Goal: Contribute content: Add original content to the website for others to see

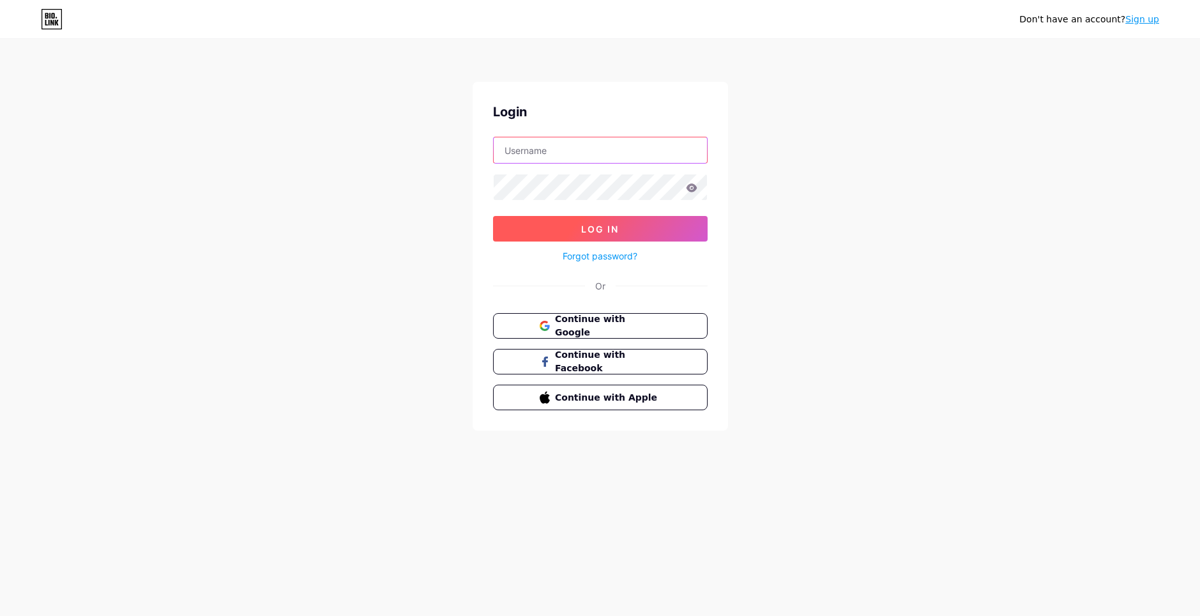
type input "boni98"
click at [535, 223] on button "Log In" at bounding box center [600, 229] width 215 height 26
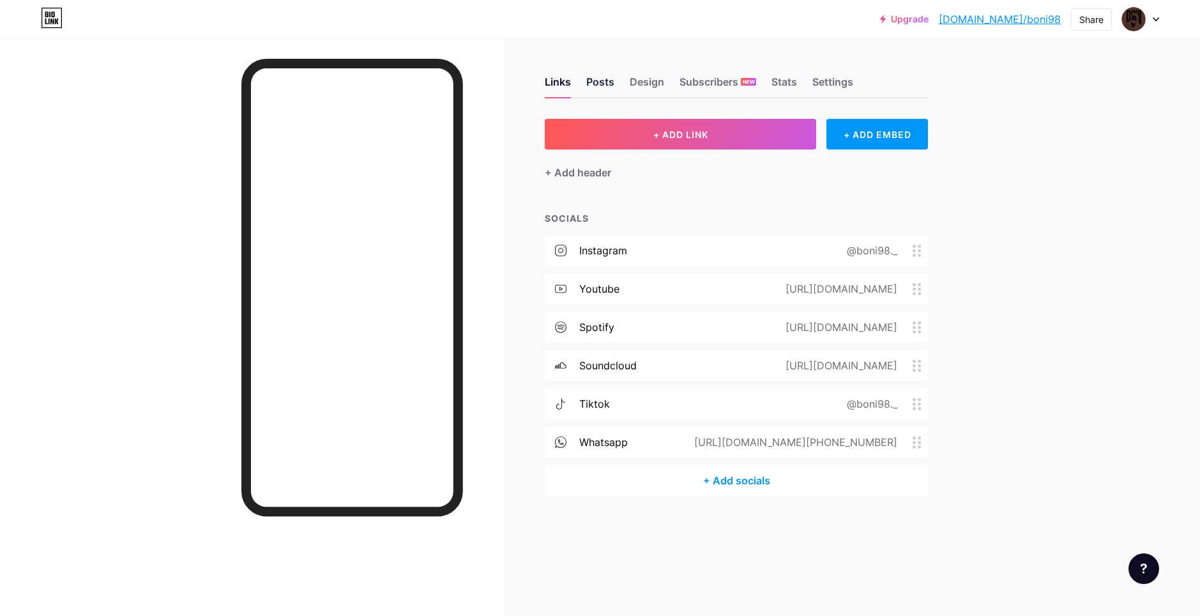
click at [608, 85] on div "Posts" at bounding box center [600, 85] width 28 height 23
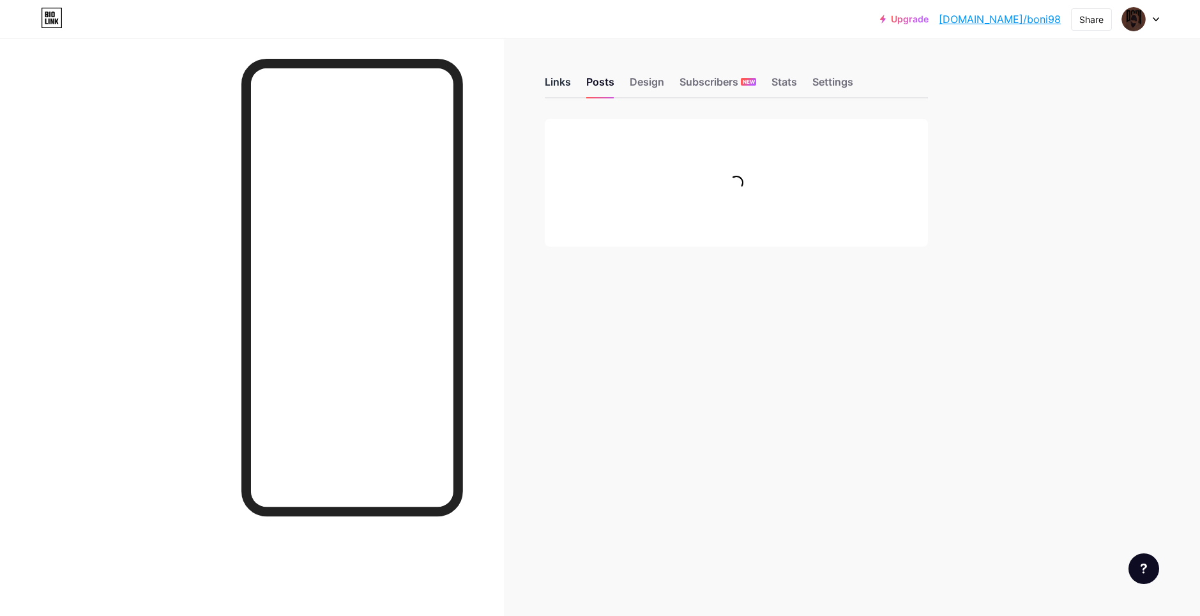
click at [554, 85] on div "Links" at bounding box center [558, 85] width 26 height 23
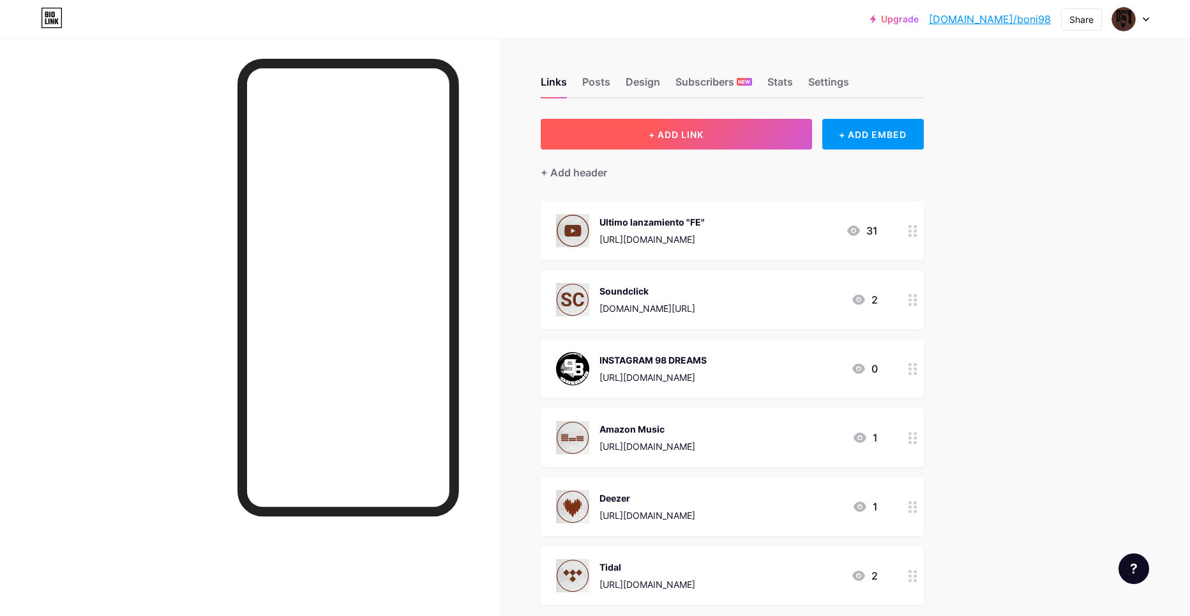
click at [627, 132] on button "+ ADD LINK" at bounding box center [676, 134] width 271 height 31
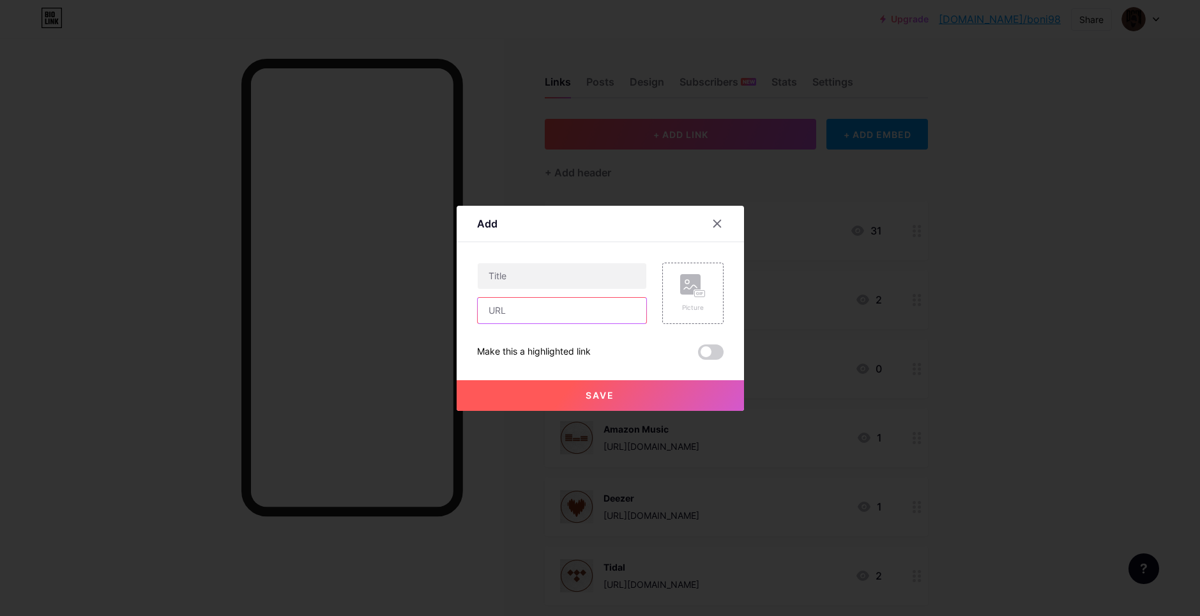
click at [539, 305] on input "text" at bounding box center [562, 311] width 169 height 26
paste input "[URL][DOMAIN_NAME]"
type input "[URL][DOMAIN_NAME]"
click at [546, 278] on input "text" at bounding box center [562, 276] width 169 height 26
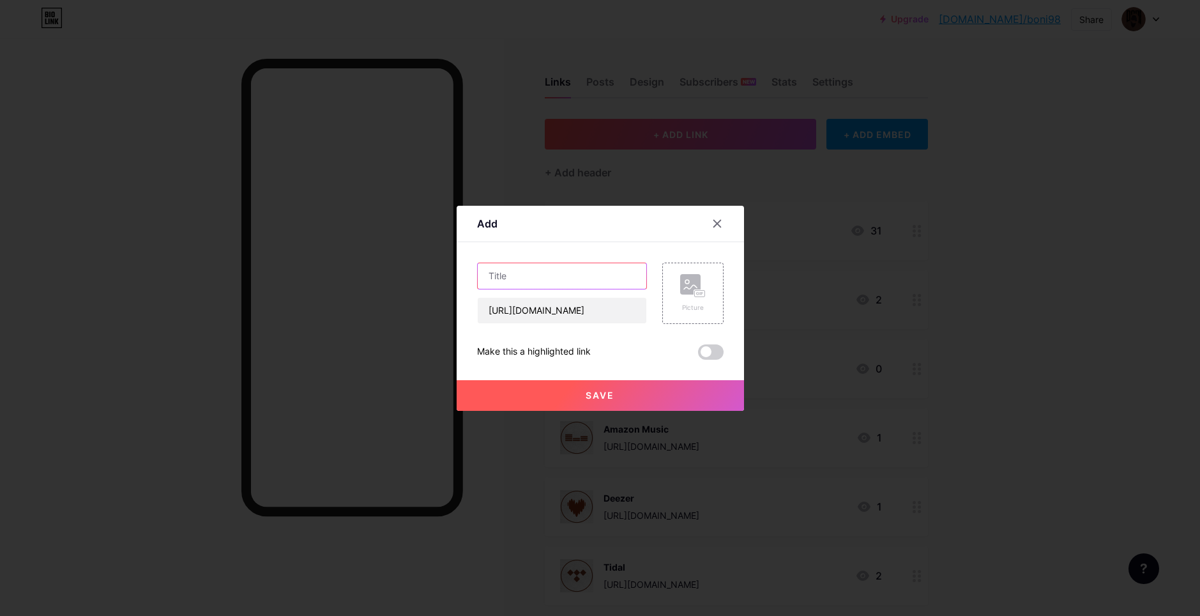
scroll to position [0, 0]
click at [547, 277] on input "text" at bounding box center [562, 276] width 169 height 26
paste input "[GRATIS] Jersey Club Instrumental - "[PERSON_NAME] THEME" // ARCANGELES"
drag, startPoint x: 397, startPoint y: 275, endPoint x: 356, endPoint y: 278, distance: 41.6
click at [356, 278] on div "Add Content YouTube Play YouTube video without leaving your page. ADD Vimeo Pla…" at bounding box center [600, 308] width 1200 height 616
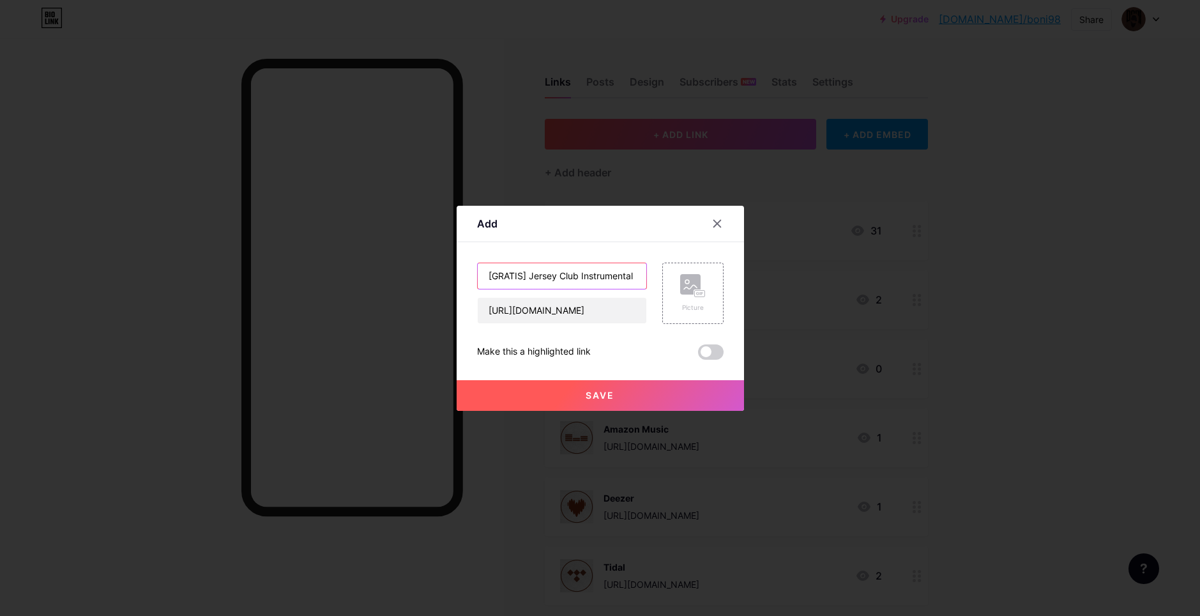
click at [539, 283] on input "[GRATIS] Jersey Club Instrumental - "[PERSON_NAME] THEME" // ARCANGELES" at bounding box center [562, 276] width 169 height 26
drag, startPoint x: 482, startPoint y: 274, endPoint x: 787, endPoint y: 256, distance: 305.2
click at [787, 256] on div "Add Content YouTube Play YouTube video without leaving your page. ADD Vimeo Pla…" at bounding box center [600, 308] width 1200 height 616
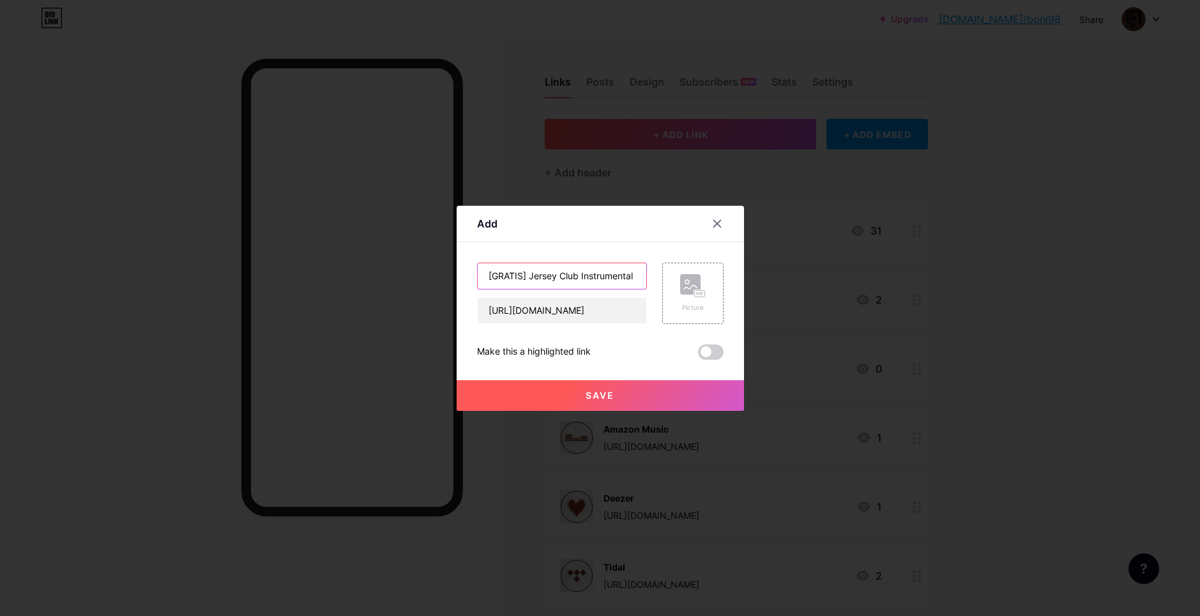
click at [535, 276] on input "[GRATIS] Jersey Club Instrumental - "[PERSON_NAME] THEME" // ARCANGELES" at bounding box center [562, 276] width 169 height 26
paste input ""[PERSON_NAME]" | Jersey Club Instrumental"
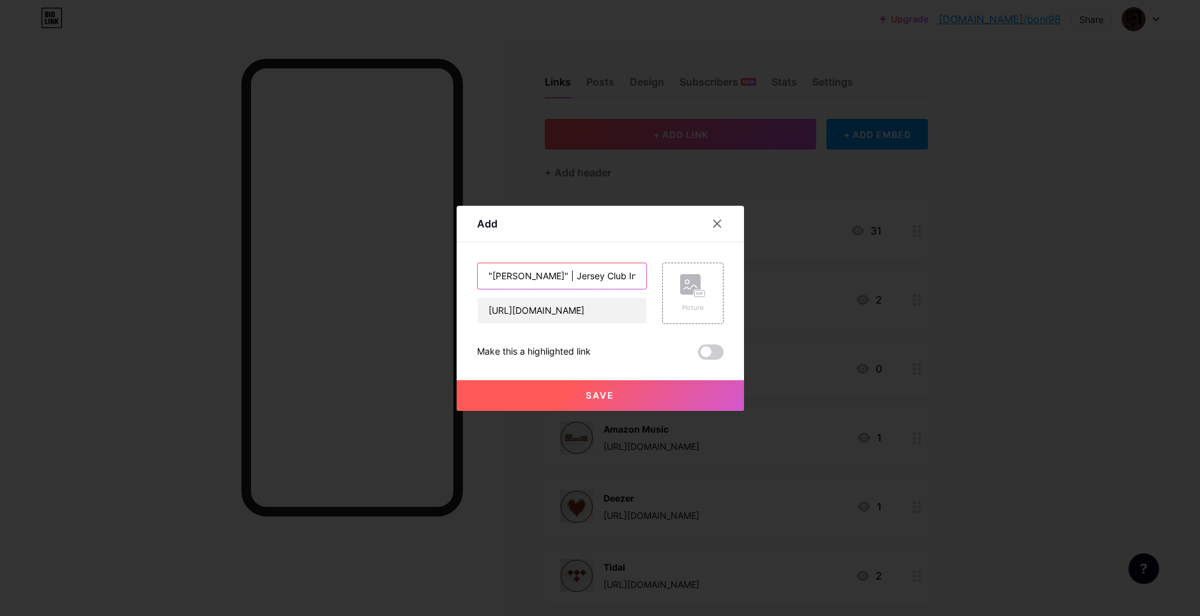
click at [503, 277] on input ""[PERSON_NAME]" | Jersey Club Instrumental" at bounding box center [562, 276] width 169 height 26
paste input "[PERSON_NAME] THEME"
click at [559, 272] on input ""[PERSON_NAME] THEME" | Jersey Club Instrumental" at bounding box center [562, 276] width 169 height 26
type input ""[PERSON_NAME] THEME" // ARCANGELES | Jersey Club Instrumental"
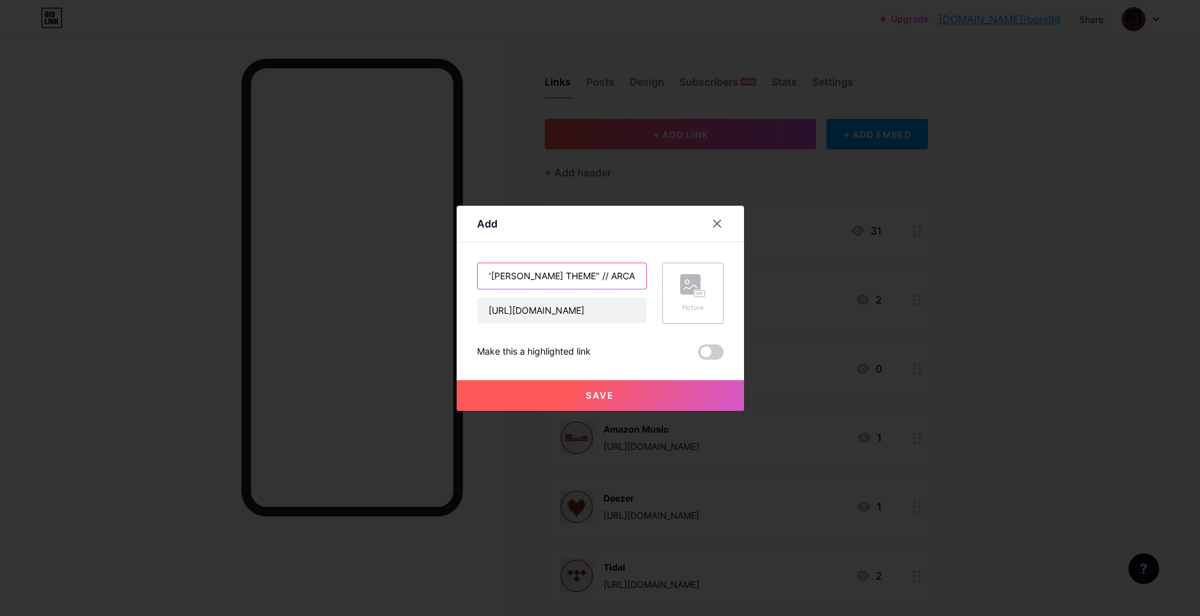
scroll to position [0, 114]
drag, startPoint x: 566, startPoint y: 277, endPoint x: 693, endPoint y: 274, distance: 126.5
click at [693, 274] on div ""[PERSON_NAME] THEME" // ARCANGELES | Jersey Club Instrumental [URL][DOMAIN_NAM…" at bounding box center [600, 292] width 247 height 61
click at [554, 268] on input ""[PERSON_NAME] THEME" // ARCANGELES | Jersey Club Instrumental" at bounding box center [562, 276] width 169 height 26
click at [681, 297] on icon at bounding box center [693, 286] width 26 height 24
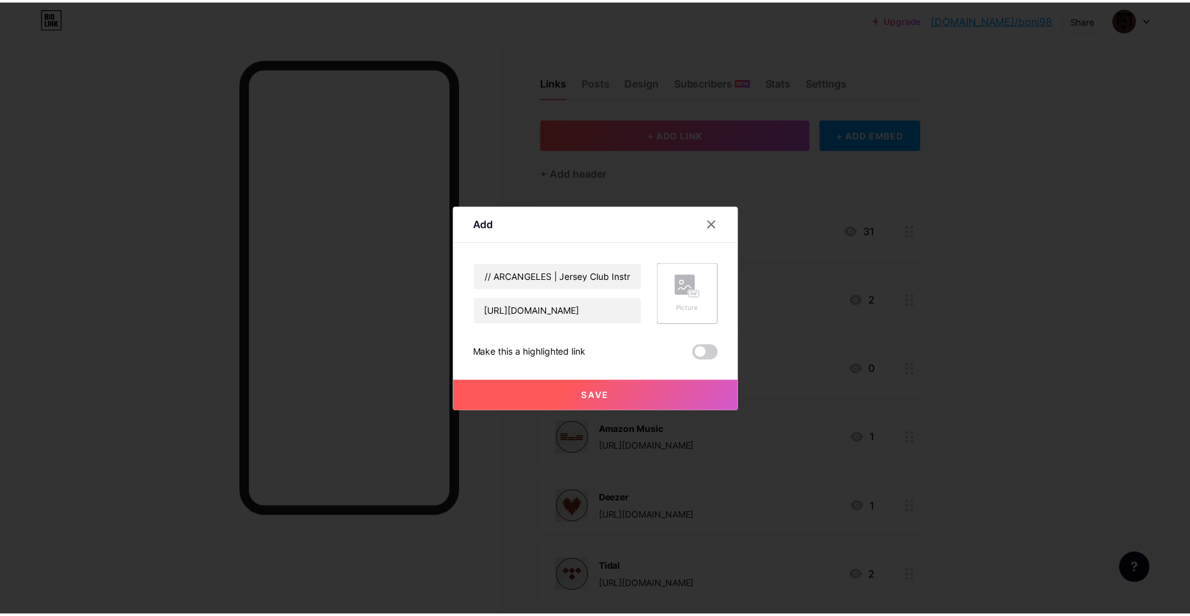
scroll to position [0, 0]
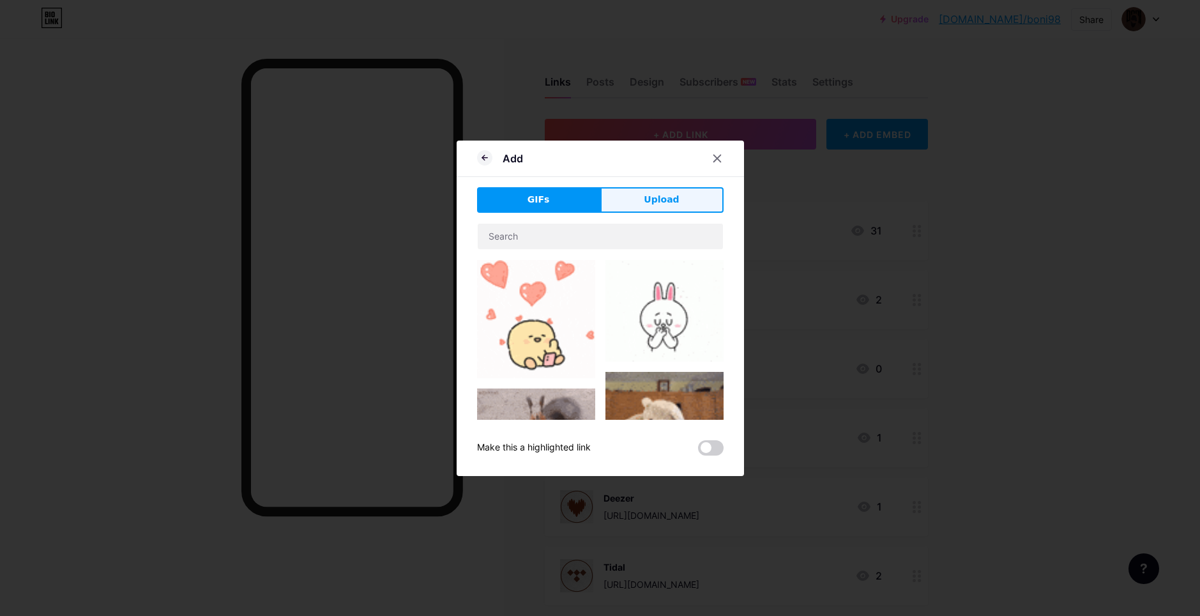
click at [623, 202] on button "Upload" at bounding box center [661, 200] width 123 height 26
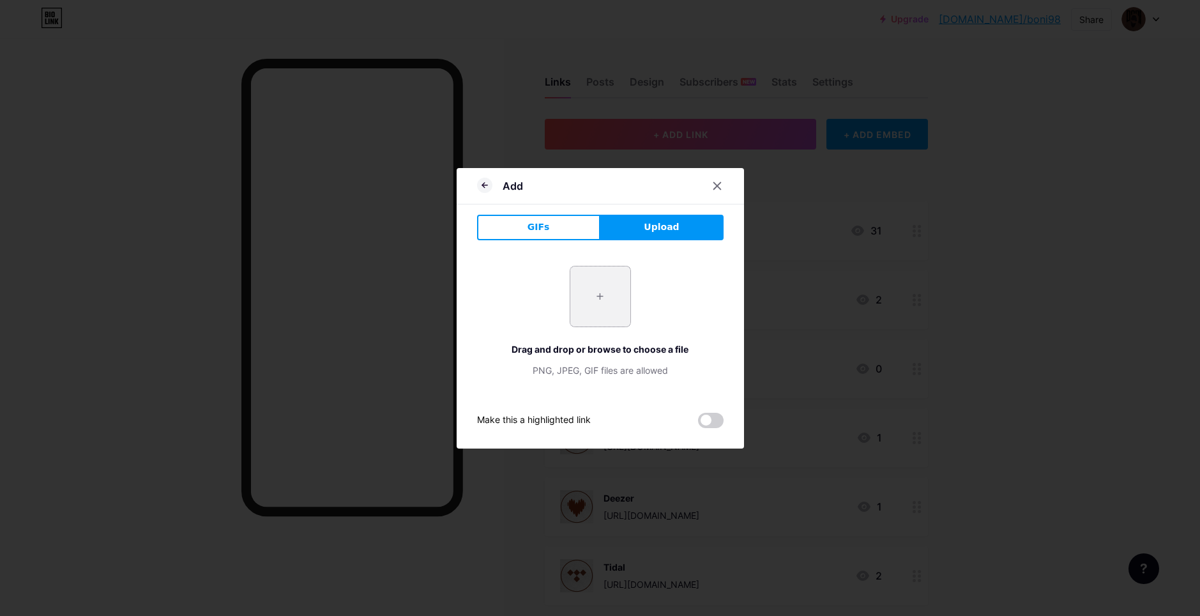
click at [605, 284] on input "file" at bounding box center [600, 296] width 60 height 60
type input "C:\fakepath\SSS2.jpg"
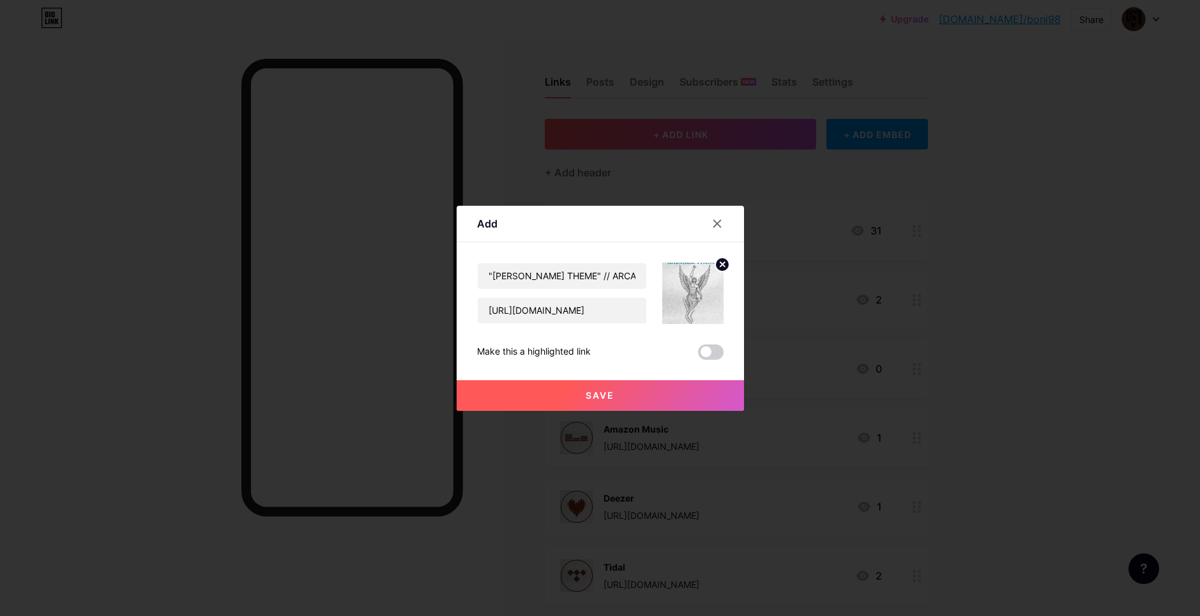
click at [645, 393] on button "Save" at bounding box center [600, 395] width 287 height 31
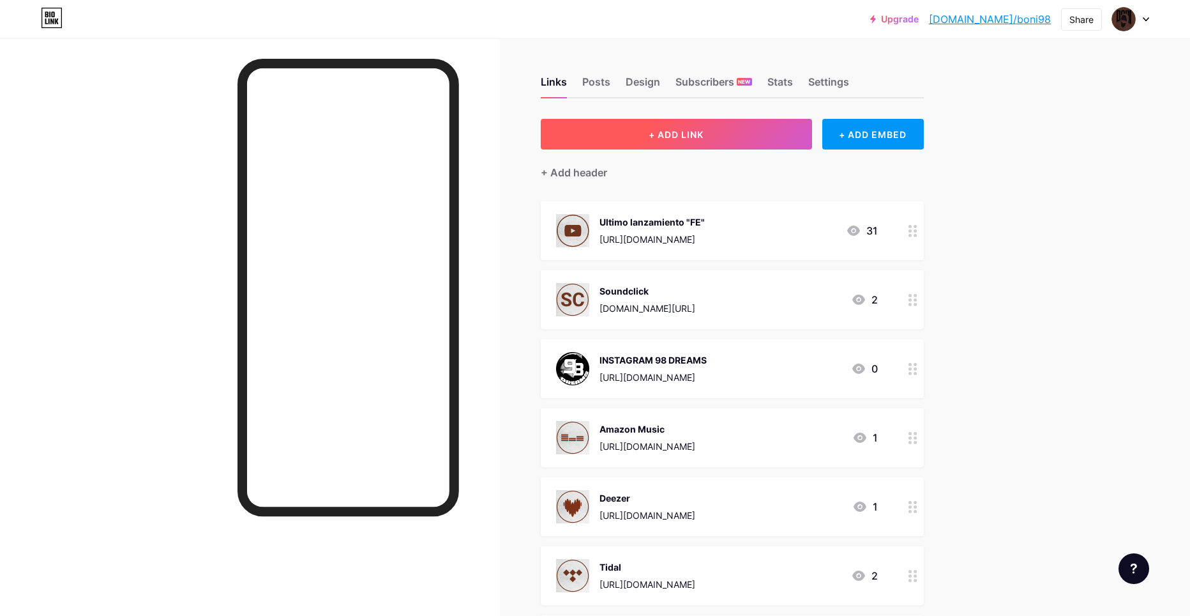
click at [628, 141] on button "+ ADD LINK" at bounding box center [676, 134] width 271 height 31
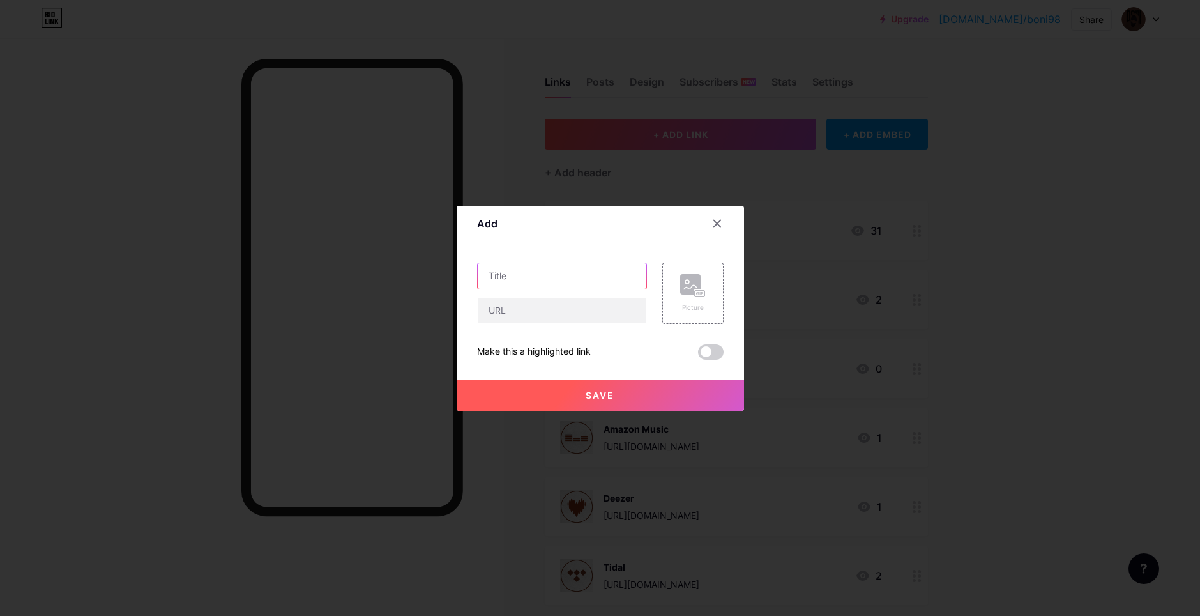
click at [538, 287] on input "text" at bounding box center [562, 276] width 169 height 26
paste input ""[PERSON_NAME] THEME" // ARCANGELES | Jersey Club Instrumental"
click at [499, 271] on input ""[PERSON_NAME] THEME" // ARCANGELES | Jersey Club Instrumental" at bounding box center [562, 276] width 169 height 26
type input ""[PERSON_NAME] THEME" // ARCANGELES | Jersey Club Instrumental"
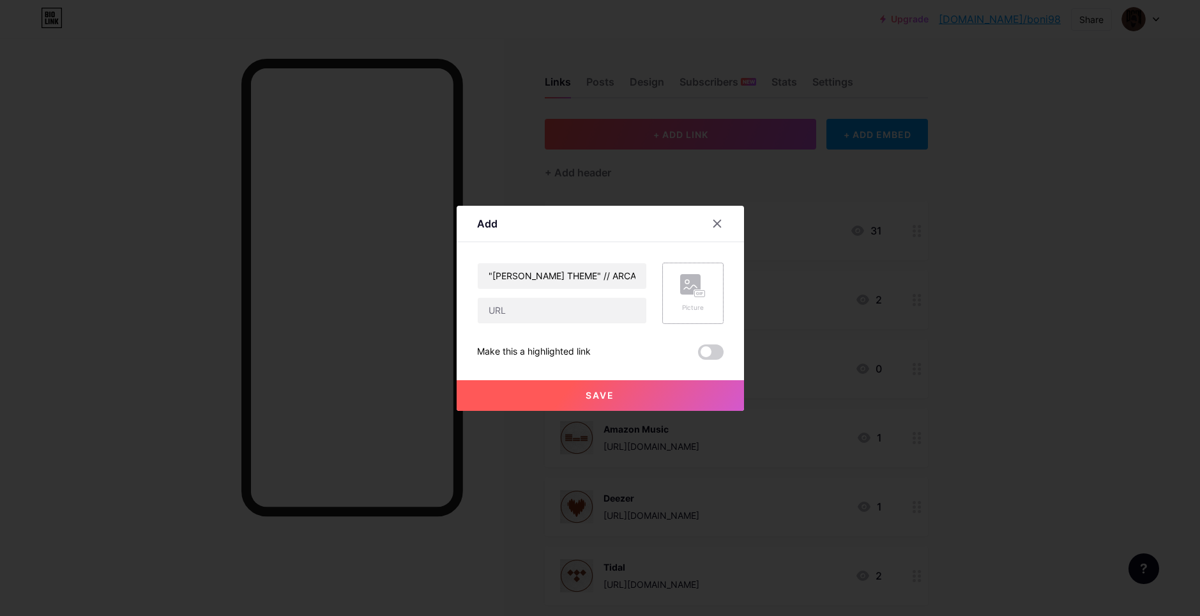
click at [685, 290] on rect at bounding box center [690, 284] width 20 height 20
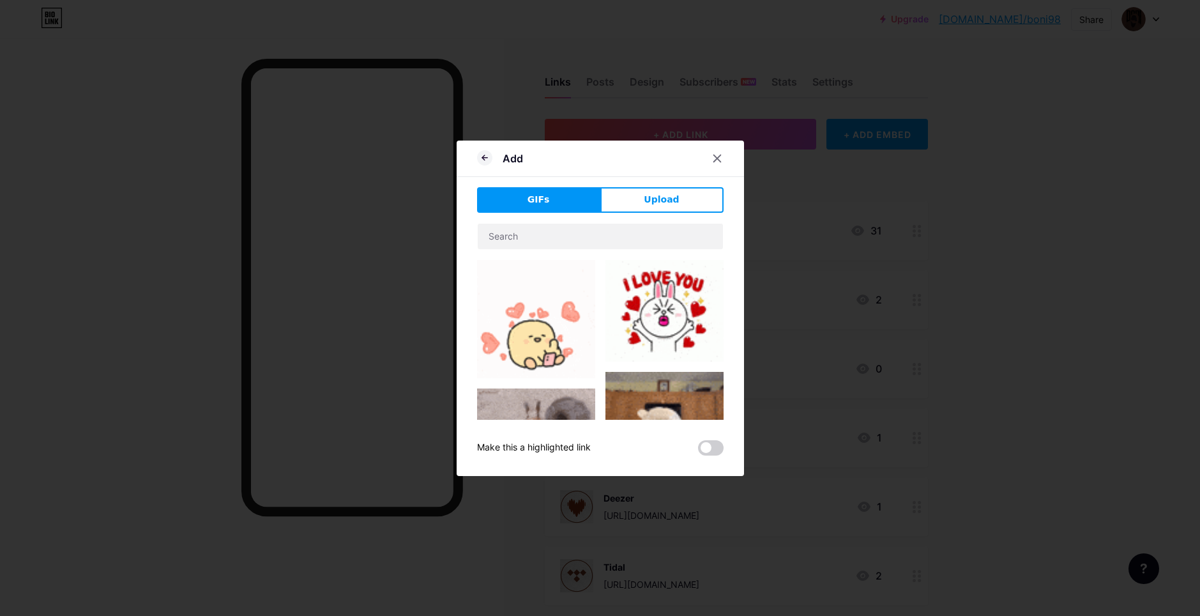
click at [627, 183] on div "Add GIFs Upload Content YouTube Play YouTube video without leaving your page. A…" at bounding box center [600, 308] width 287 height 335
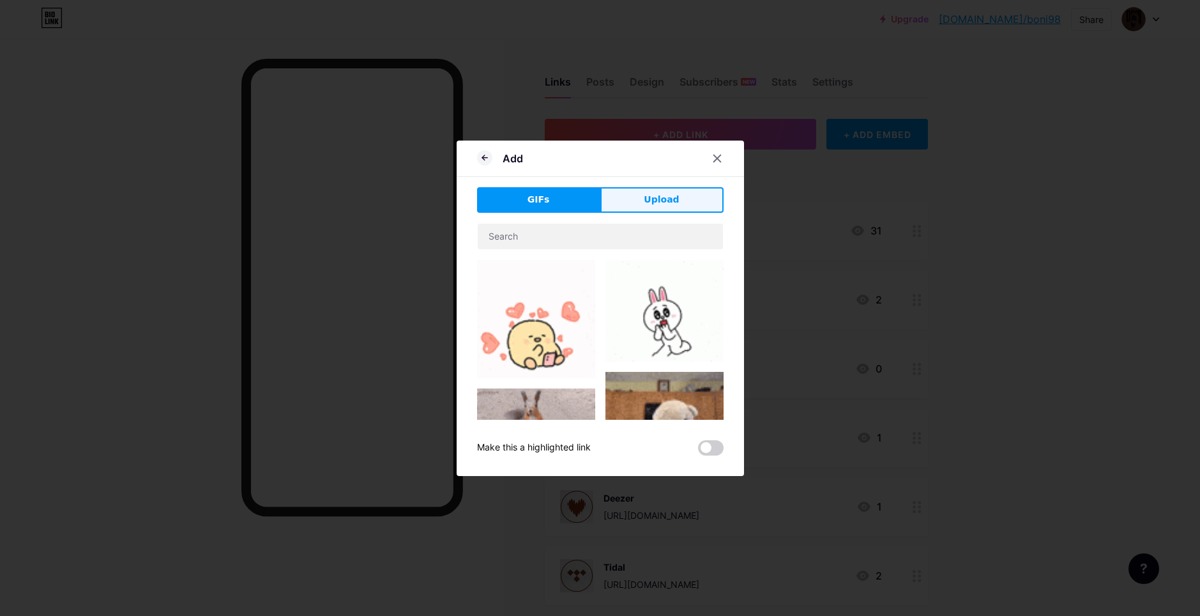
click at [619, 204] on button "Upload" at bounding box center [661, 200] width 123 height 26
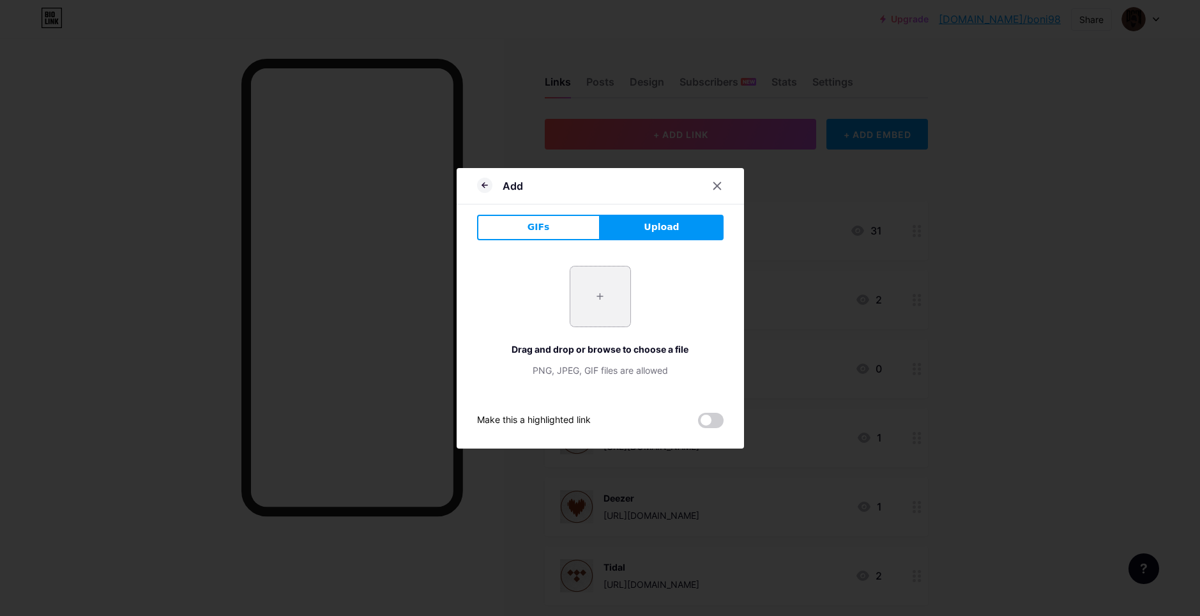
click at [570, 291] on input "file" at bounding box center [600, 296] width 60 height 60
type input "C:\fakepath\SSS2.jpg"
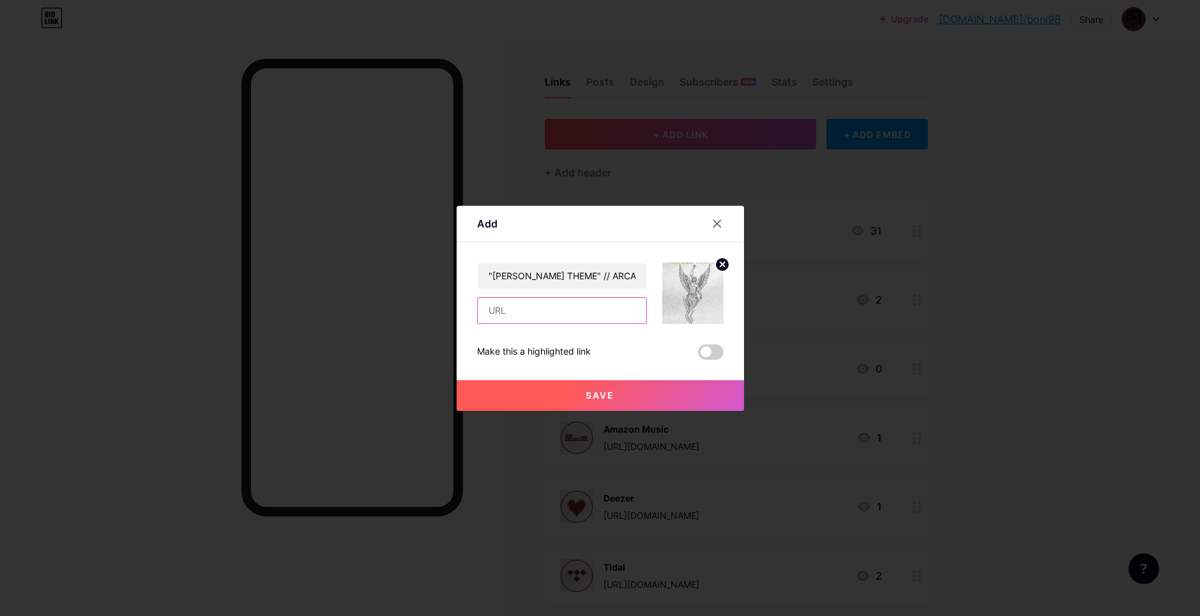
click at [488, 314] on input "text" at bounding box center [562, 311] width 169 height 26
paste input "[URL][DOMAIN_NAME]"
type input "[URL][DOMAIN_NAME]"
click at [499, 389] on button "Save" at bounding box center [600, 395] width 287 height 31
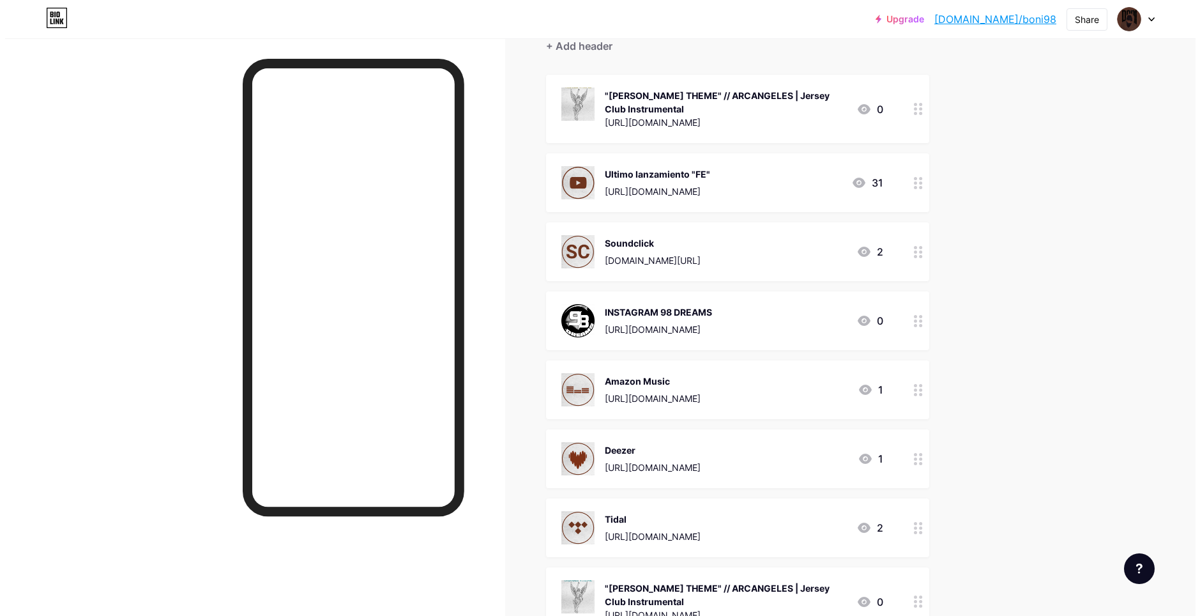
scroll to position [128, 0]
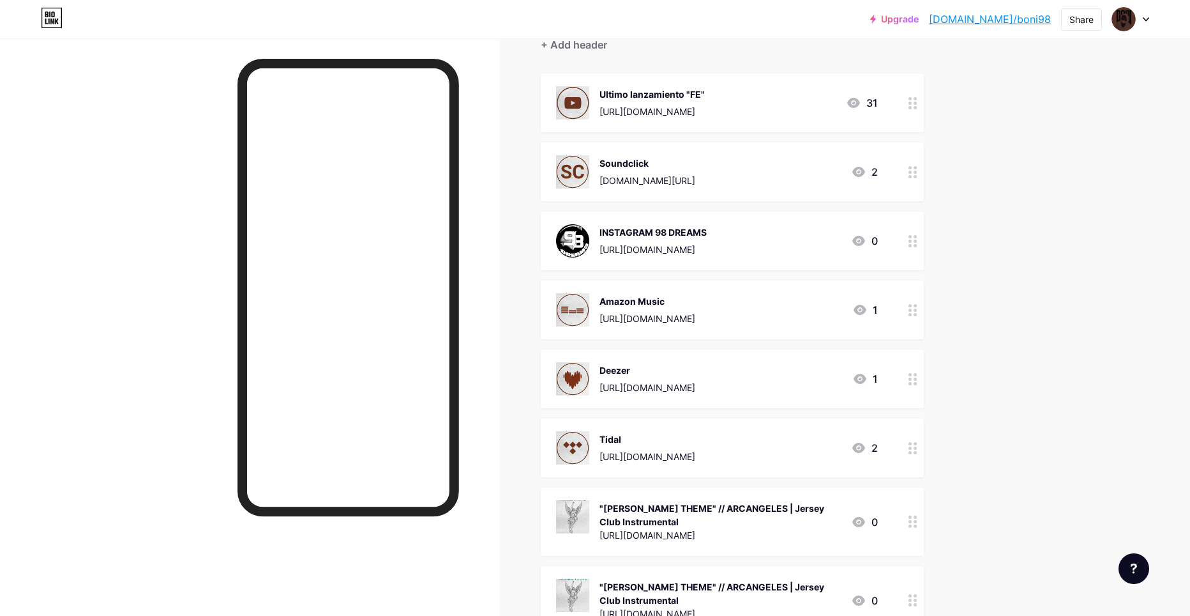
click at [913, 514] on div at bounding box center [913, 521] width 22 height 68
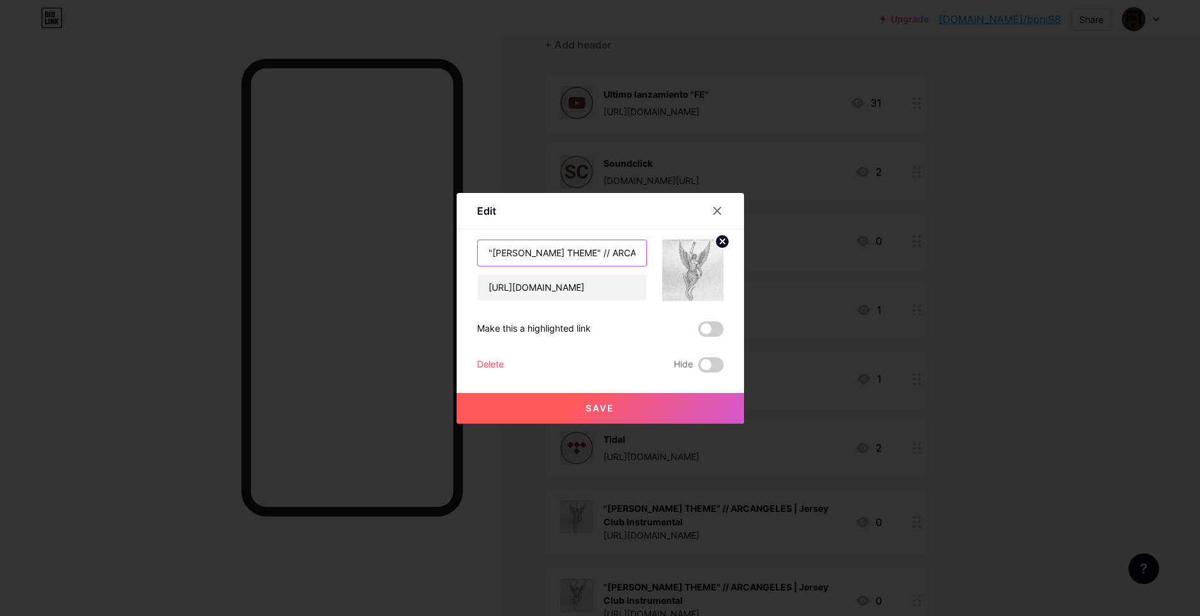
scroll to position [0, 111]
drag, startPoint x: 581, startPoint y: 250, endPoint x: 611, endPoint y: 250, distance: 30.0
click at [664, 254] on div ""[PERSON_NAME] THEME" // ARCANGELES | Jersey Club Instrumental [URL][DOMAIN_NAM…" at bounding box center [600, 269] width 247 height 61
click at [531, 255] on input ""[PERSON_NAME] THEME" // ARCANGELES | Jersey Club Instrumental" at bounding box center [562, 253] width 169 height 26
drag, startPoint x: 527, startPoint y: 255, endPoint x: 575, endPoint y: 250, distance: 48.9
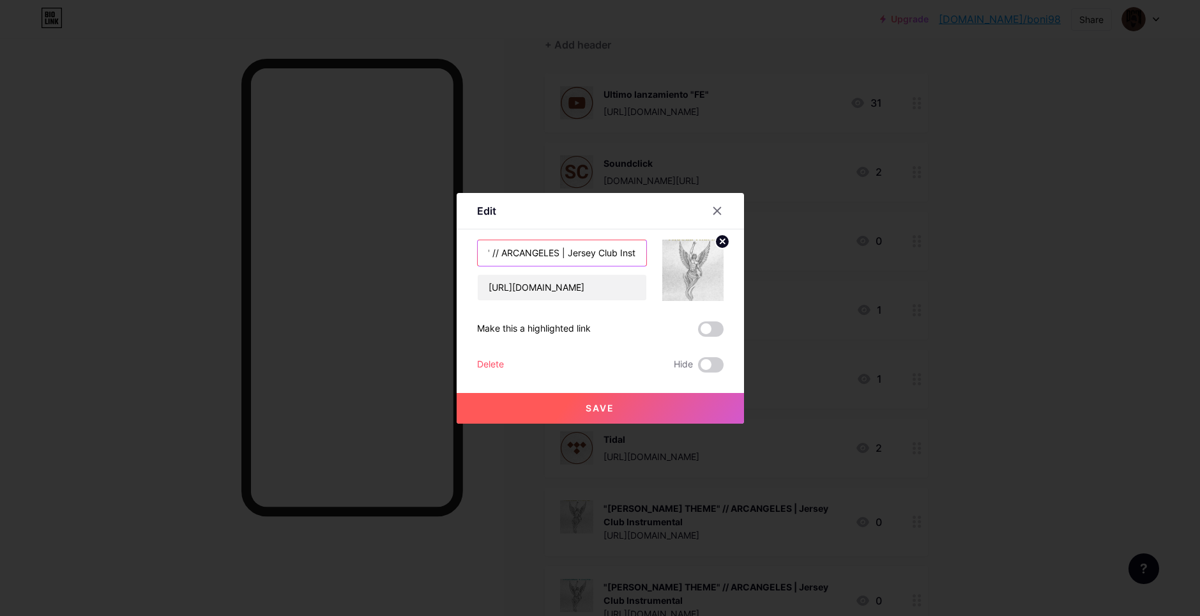
click at [575, 250] on input ""[PERSON_NAME] THEME" // ARCANGELES | Jersey Club Instrumental" at bounding box center [562, 253] width 169 height 26
drag, startPoint x: 575, startPoint y: 245, endPoint x: 675, endPoint y: 252, distance: 100.5
click at [687, 252] on div ""[PERSON_NAME] THEME" // ARCANGELES | Jersey Club Instrumental [URL][DOMAIN_NAM…" at bounding box center [600, 269] width 247 height 61
click at [528, 243] on input ""[PERSON_NAME] THEME" // ARCANGELES | Jersey Club Instrumental" at bounding box center [562, 253] width 169 height 26
drag, startPoint x: 527, startPoint y: 250, endPoint x: 564, endPoint y: 241, distance: 38.0
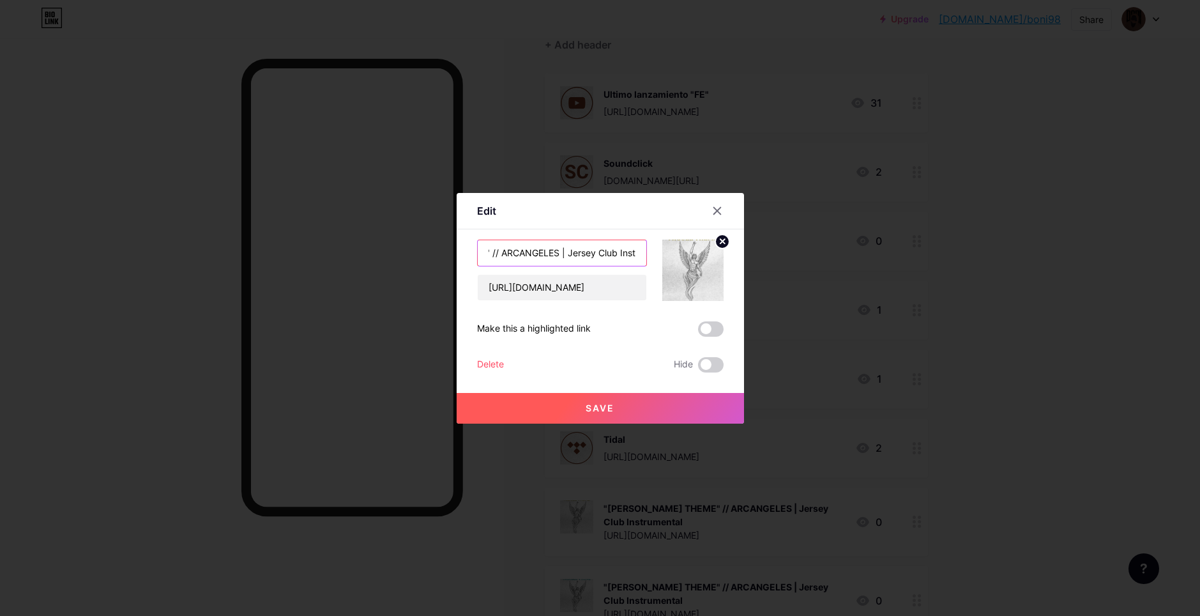
click at [564, 241] on input ""[PERSON_NAME] THEME" // ARCANGELES | Jersey Club Instrumental" at bounding box center [562, 253] width 169 height 26
type input ""[PERSON_NAME] THEME" // ARCANGELES | Plug Instrumental"
click at [598, 407] on span "Save" at bounding box center [600, 407] width 29 height 11
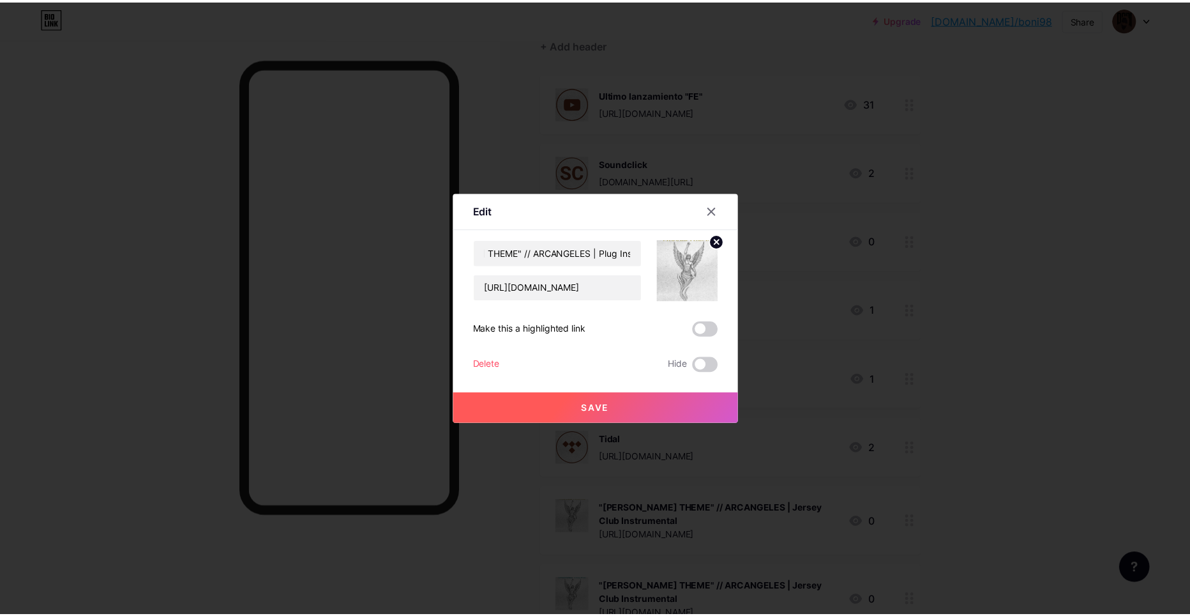
scroll to position [0, 0]
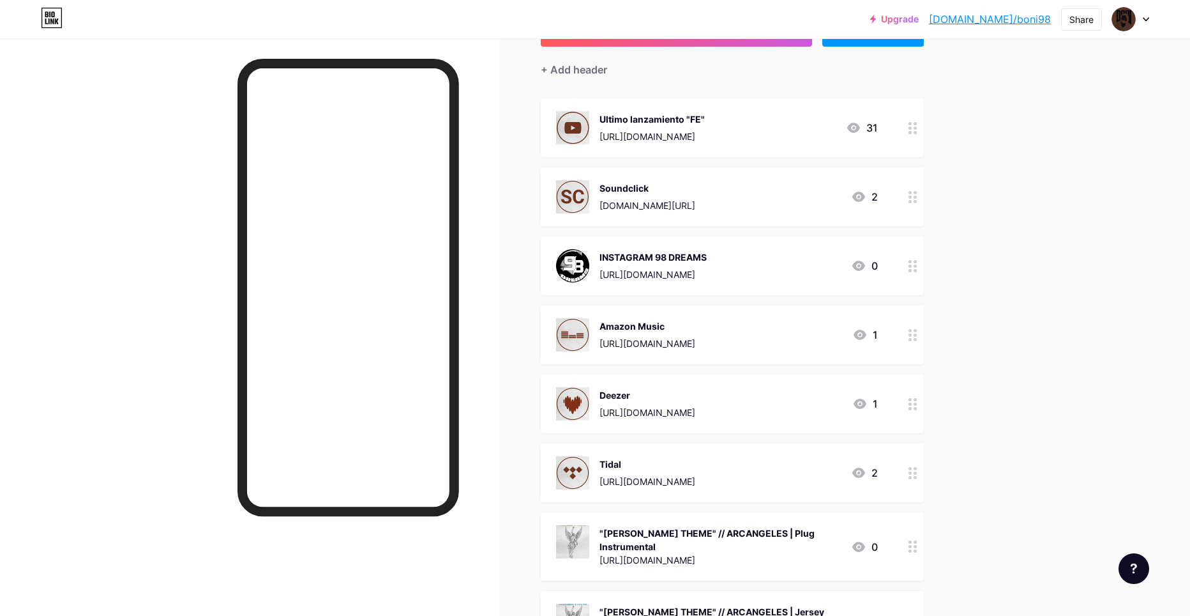
drag, startPoint x: 1003, startPoint y: 424, endPoint x: 1014, endPoint y: 409, distance: 19.2
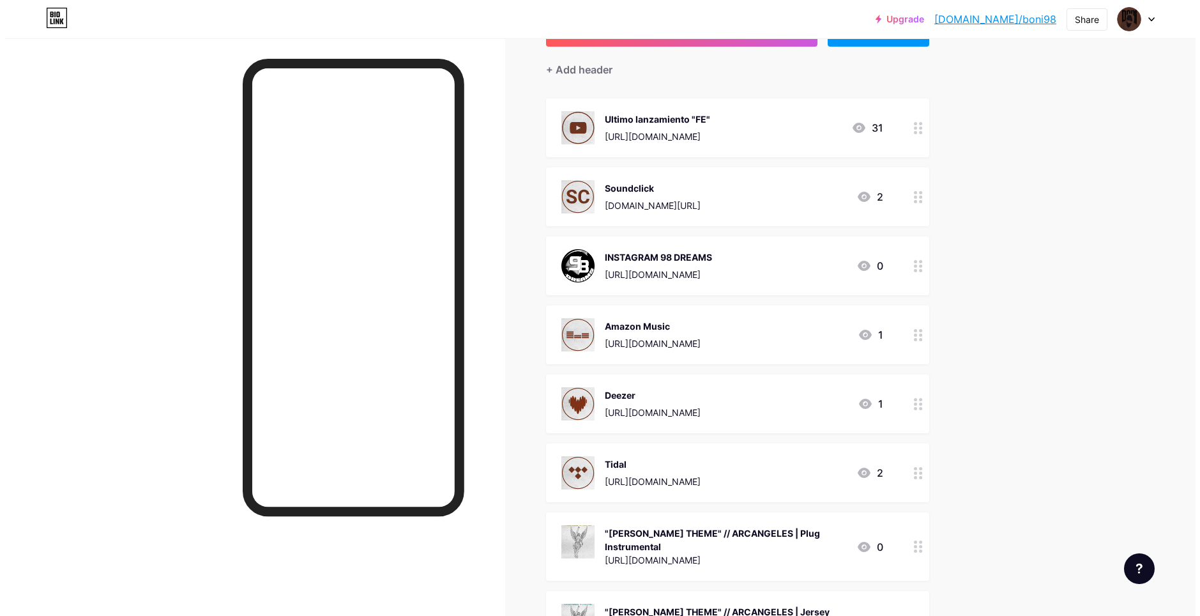
scroll to position [101, 0]
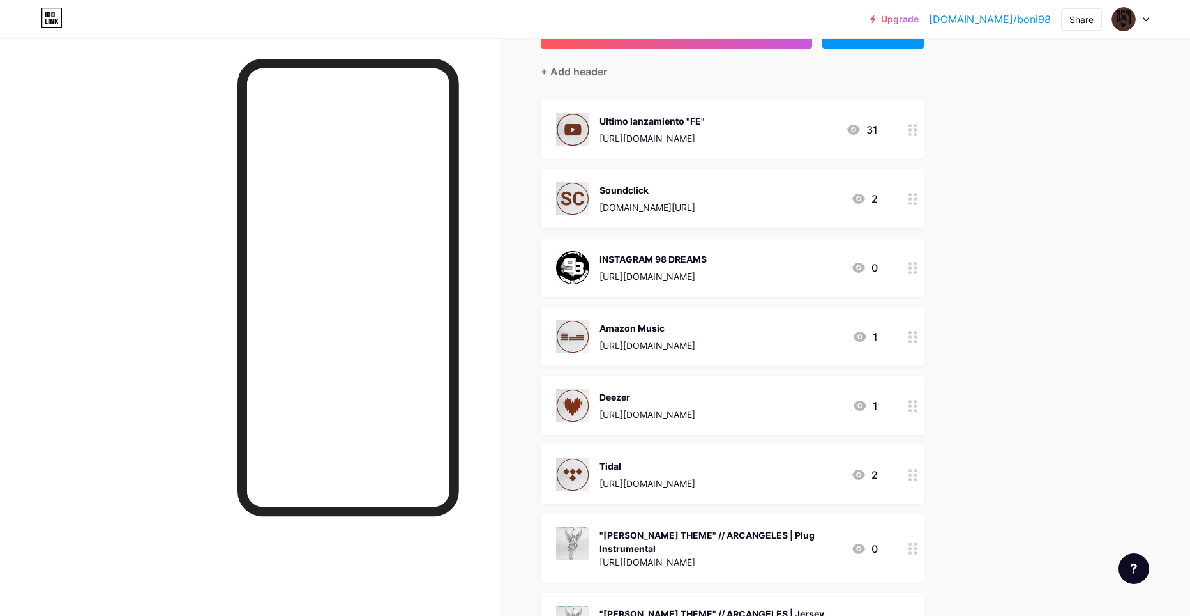
click at [910, 536] on div at bounding box center [913, 548] width 22 height 68
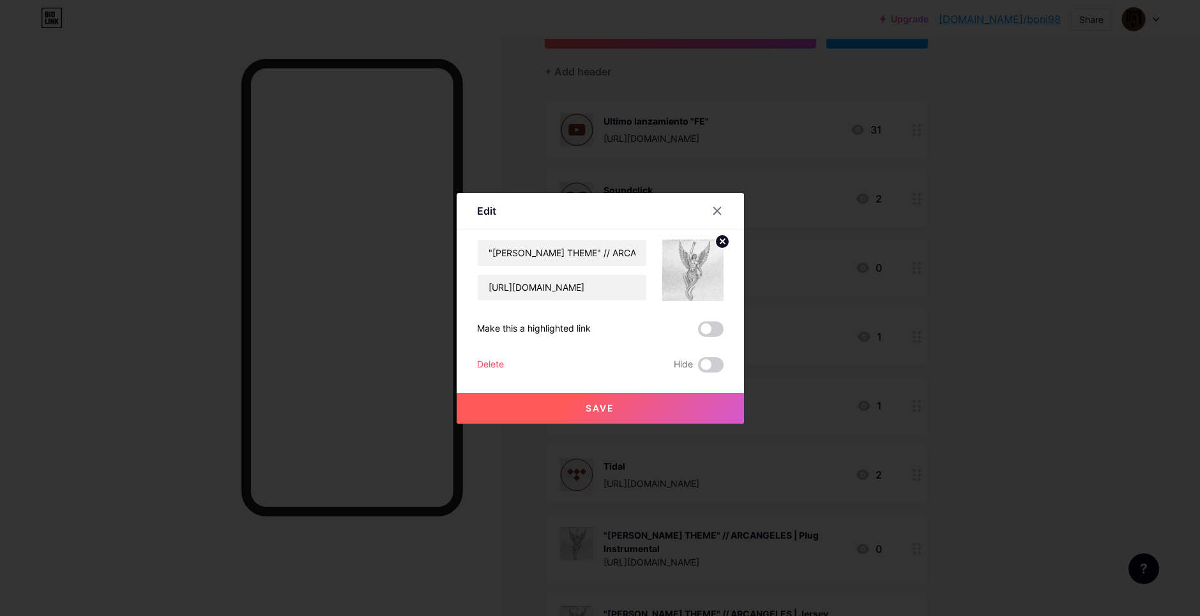
click at [1017, 216] on div at bounding box center [600, 308] width 1200 height 616
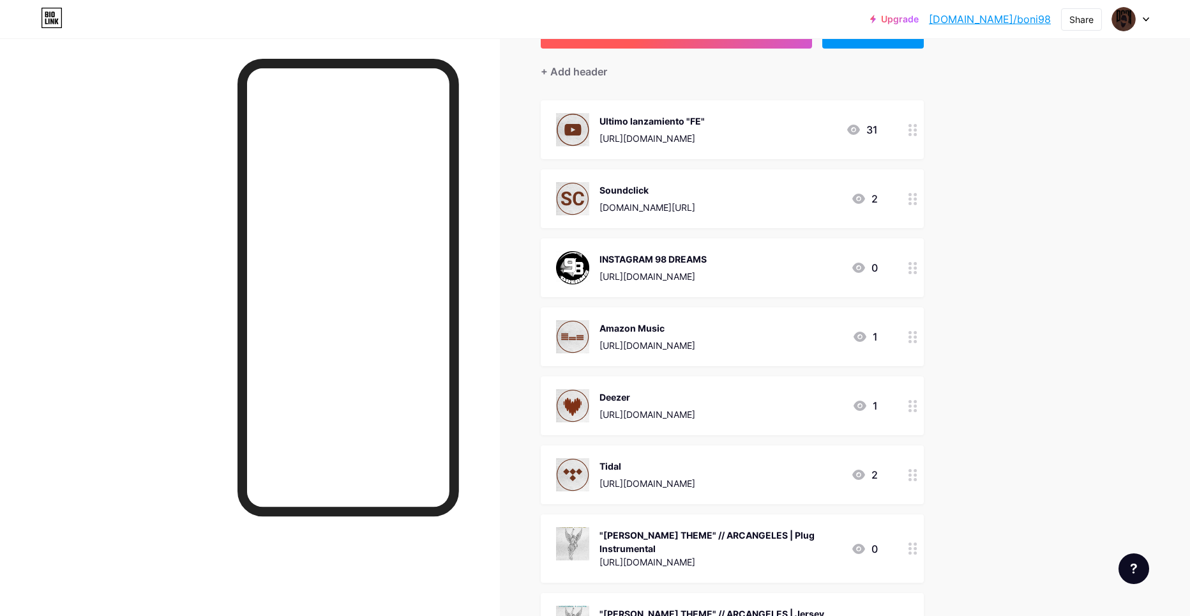
click at [703, 45] on button "+ ADD LINK" at bounding box center [676, 33] width 271 height 31
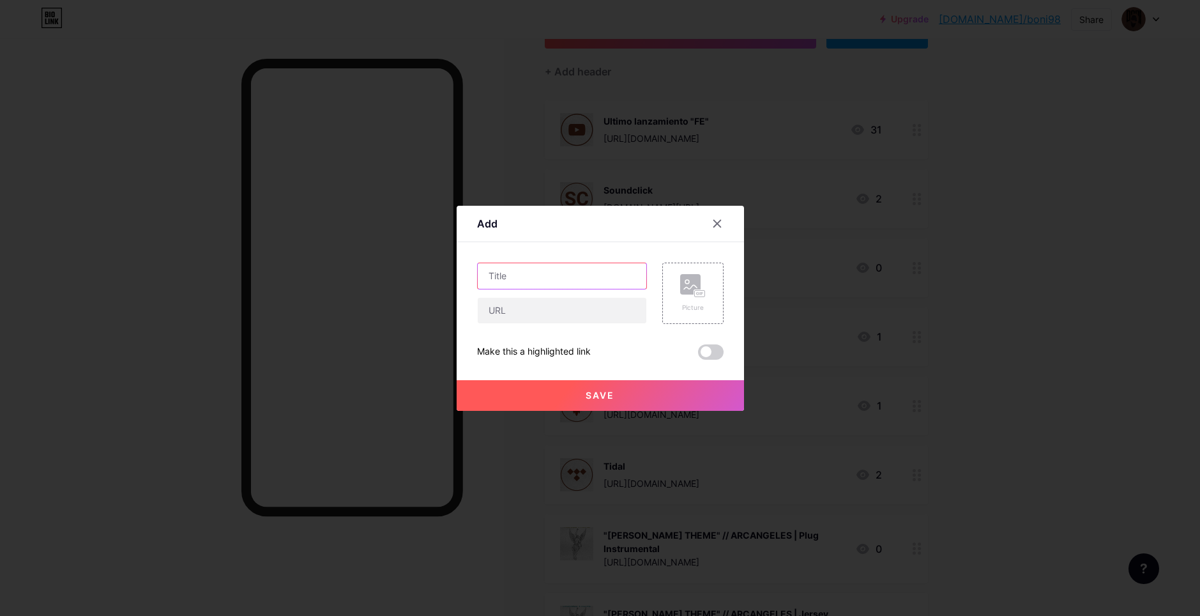
click at [512, 267] on input "text" at bounding box center [562, 276] width 169 height 26
paste input "[URL][DOMAIN_NAME]"
type input "[URL][DOMAIN_NAME]"
drag, startPoint x: 490, startPoint y: 271, endPoint x: 476, endPoint y: 271, distance: 14.7
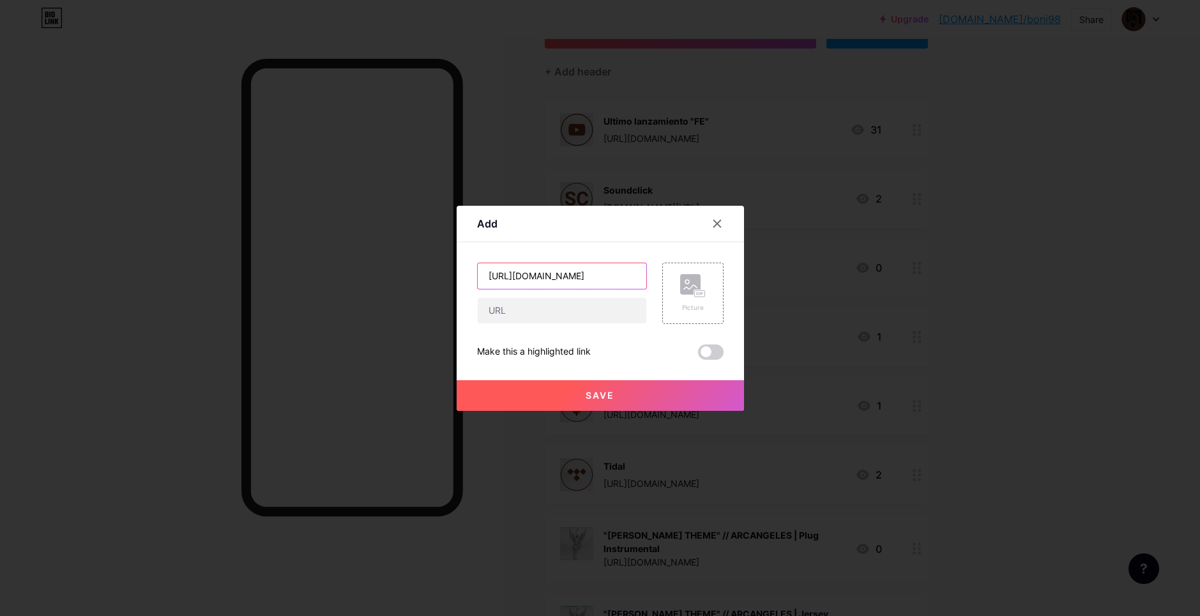
click at [478, 271] on input "[URL][DOMAIN_NAME]" at bounding box center [562, 276] width 169 height 26
paste input ""[PERSON_NAME] THEME" // ARCANGELES | Jersey Club Instrumental"
drag, startPoint x: 524, startPoint y: 273, endPoint x: 511, endPoint y: 281, distance: 14.9
click at [483, 284] on input ""[PERSON_NAME] THEME" // ARCANGELES | Jersey Club Instrumental" at bounding box center [562, 276] width 169 height 26
click at [505, 275] on input ""[PERSON_NAME] THEME" // ARCANGELES | Jersey Club Instrumental" at bounding box center [562, 276] width 169 height 26
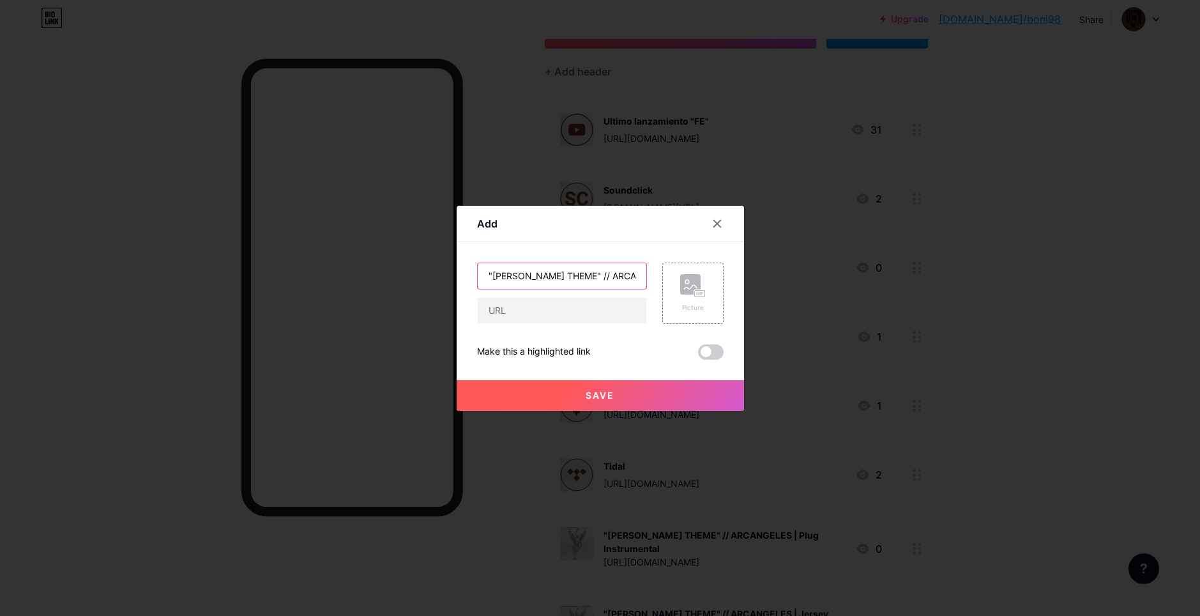
click at [505, 275] on input ""[PERSON_NAME] THEME" // ARCANGELES | Jersey Club Instrumental" at bounding box center [562, 276] width 169 height 26
drag, startPoint x: 580, startPoint y: 272, endPoint x: 630, endPoint y: 273, distance: 50.5
click at [630, 273] on input ""[PERSON_NAME] THEME" // ARCANGELES | Jersey Club Instrumental" at bounding box center [562, 276] width 169 height 26
click at [559, 275] on input ""[PERSON_NAME] THEME" // ARCANGELES | Jersey Club Instrumental" at bounding box center [562, 276] width 169 height 26
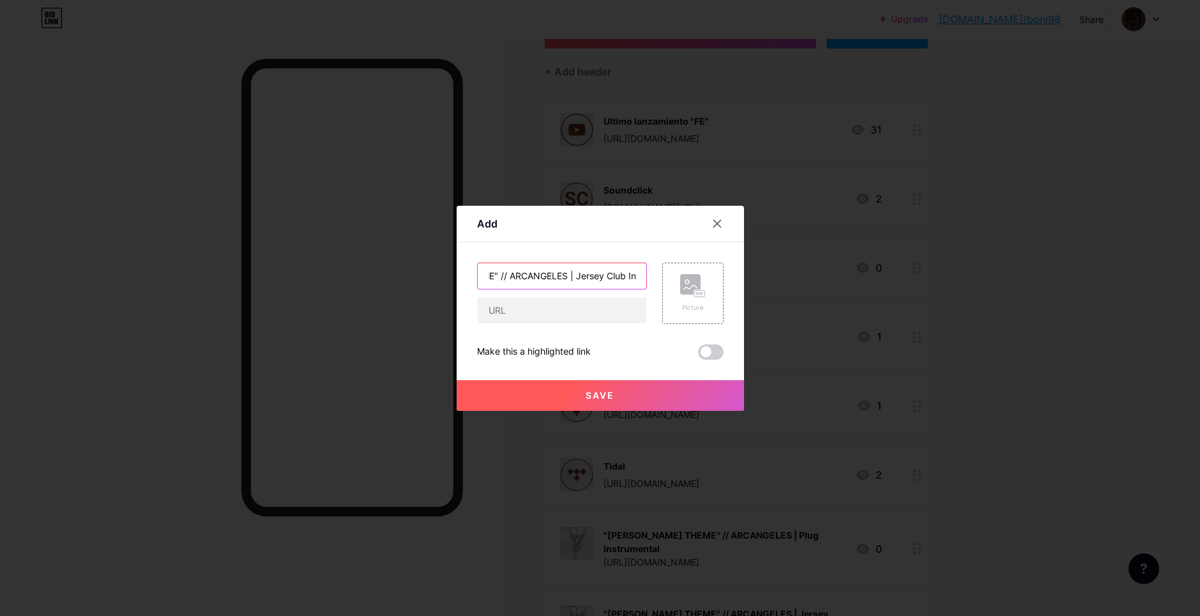
drag, startPoint x: 572, startPoint y: 276, endPoint x: 526, endPoint y: 266, distance: 47.6
click at [526, 266] on input ""[PERSON_NAME] THEME" // ARCANGELES | Jersey Club Instrumental" at bounding box center [562, 276] width 169 height 26
type input ""[PERSON_NAME] THEME" // ARCANGELES | Trap Instrumental"
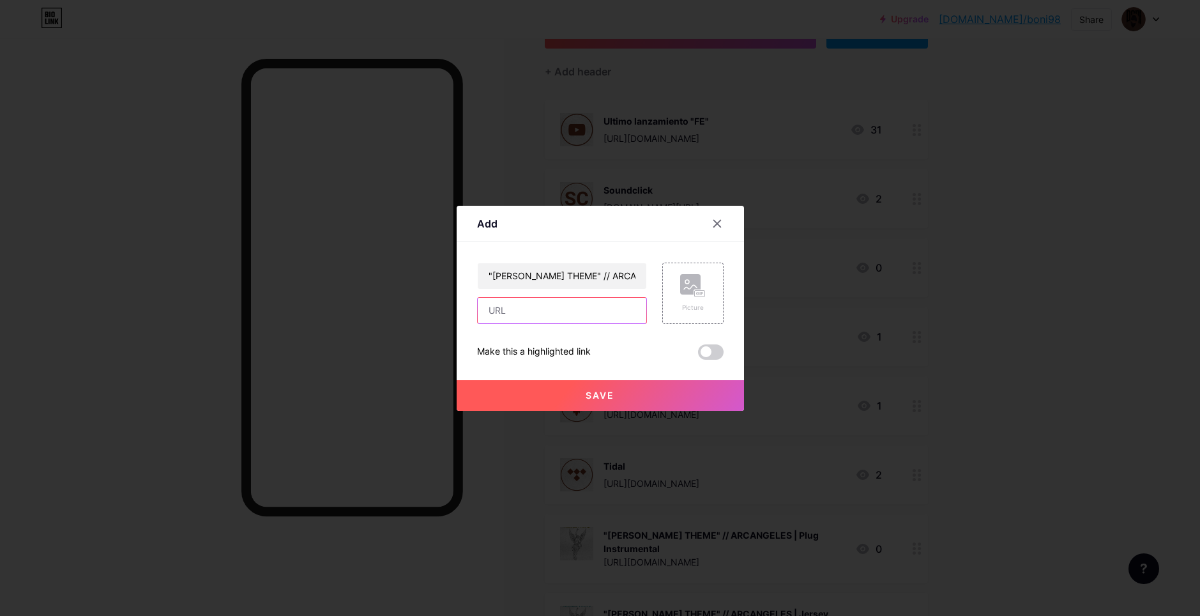
click at [500, 314] on input "text" at bounding box center [562, 311] width 169 height 26
paste input "[URL][DOMAIN_NAME]"
type input "[URL][DOMAIN_NAME]"
click at [688, 264] on div "Picture" at bounding box center [692, 292] width 61 height 61
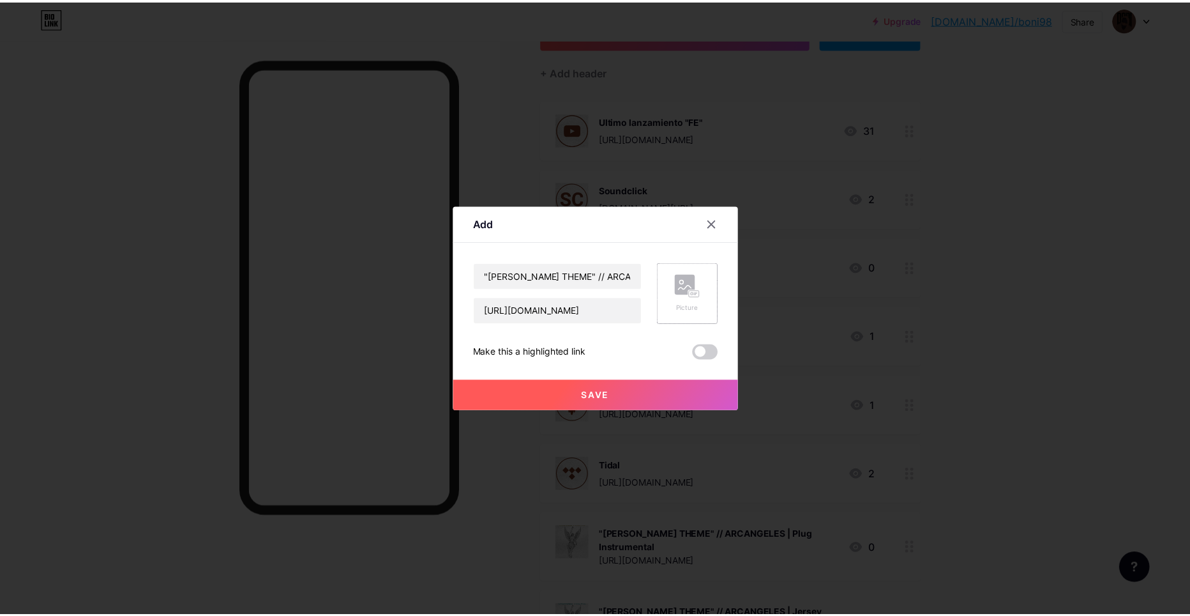
scroll to position [0, 0]
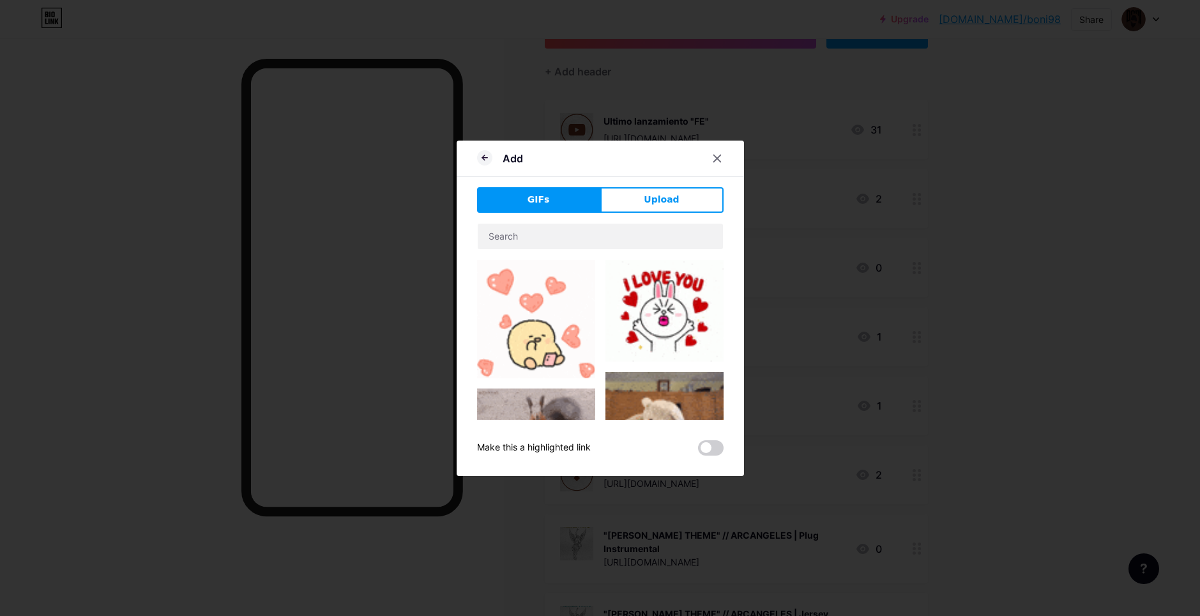
click at [637, 179] on div "Add GIFs Upload Content YouTube Play YouTube video without leaving your page. A…" at bounding box center [600, 308] width 287 height 335
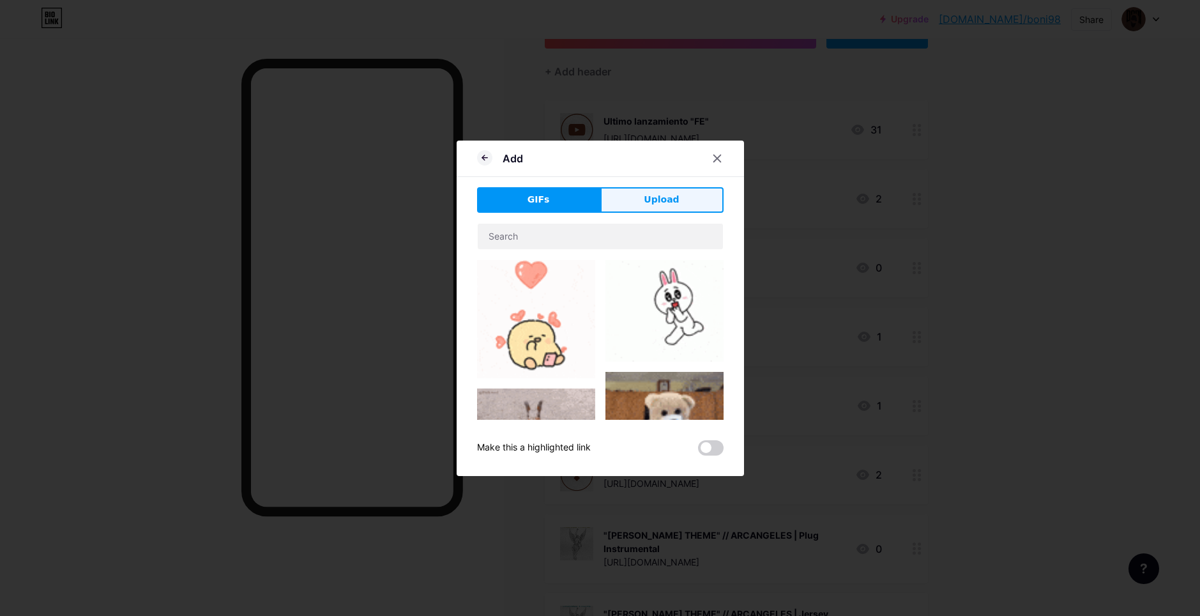
click at [630, 199] on button "Upload" at bounding box center [661, 200] width 123 height 26
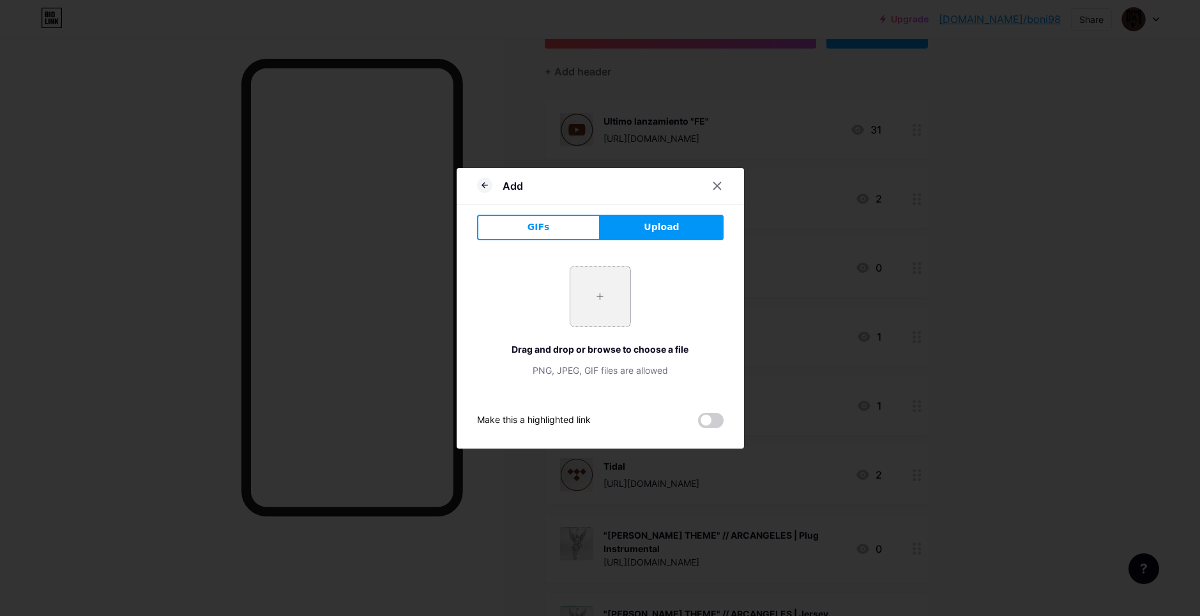
click at [610, 278] on input "file" at bounding box center [600, 296] width 60 height 60
type input "C:\fakepath\SSS2.jpg"
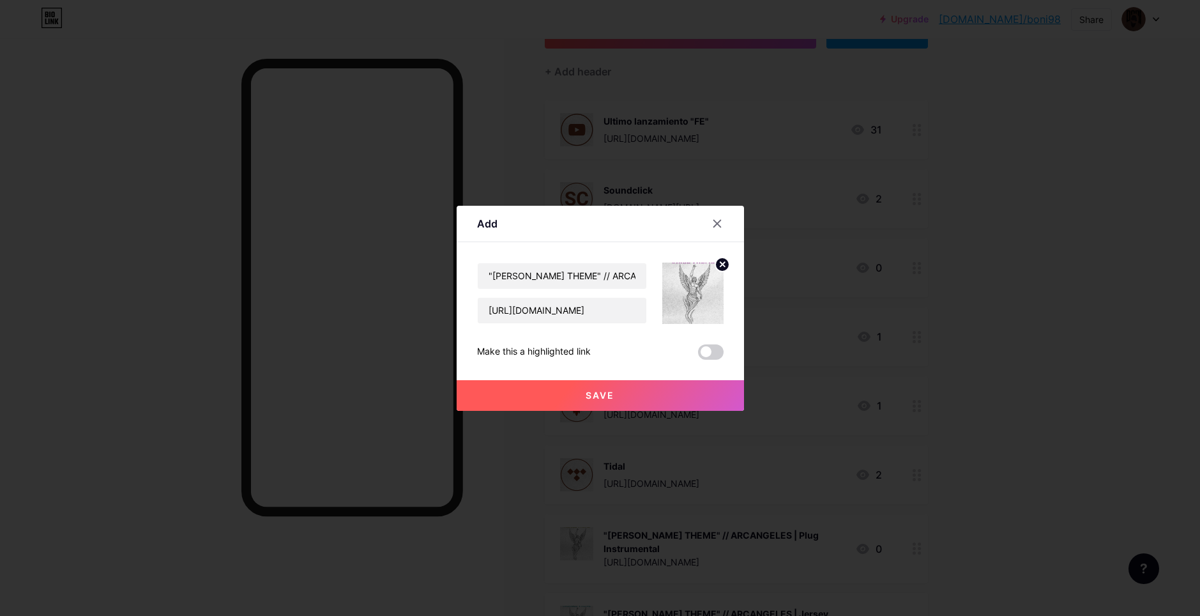
click at [540, 397] on button "Save" at bounding box center [600, 395] width 287 height 31
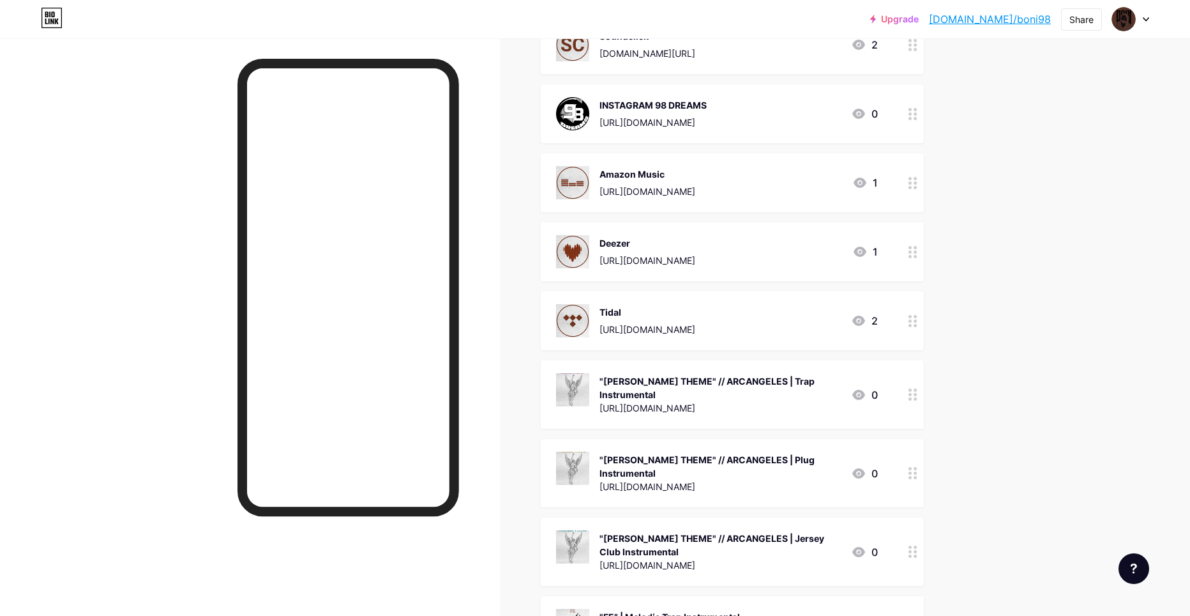
scroll to position [356, 0]
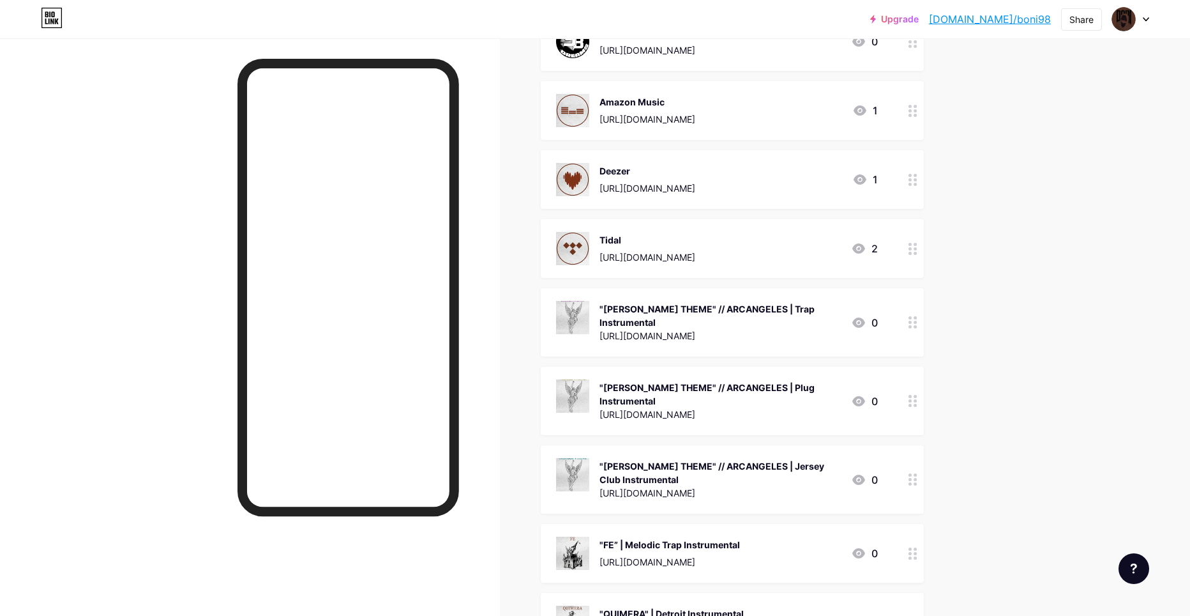
drag, startPoint x: 998, startPoint y: 409, endPoint x: 988, endPoint y: 383, distance: 28.5
